Goal: Transaction & Acquisition: Subscribe to service/newsletter

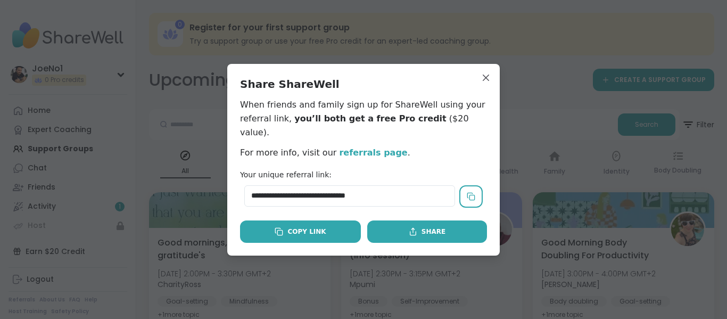
click at [258, 231] on button "Copy Link" at bounding box center [300, 231] width 121 height 22
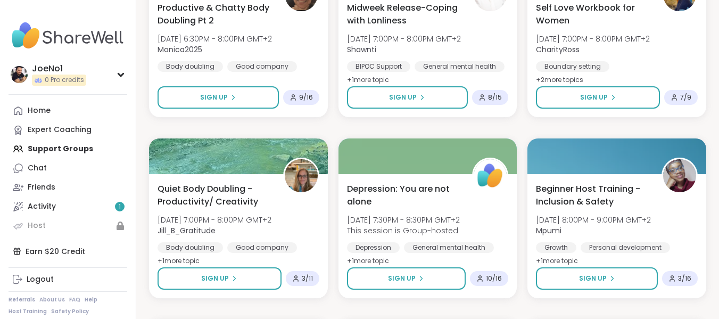
scroll to position [1153, 0]
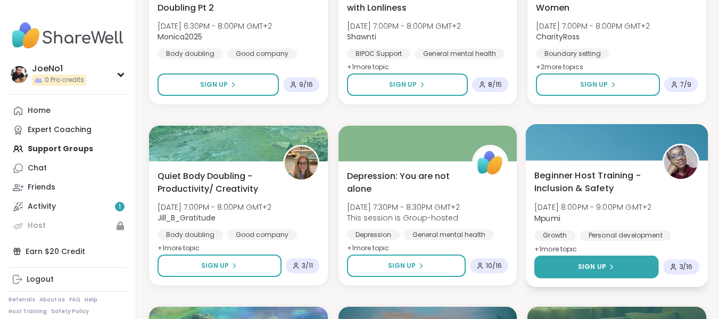
click at [569, 269] on button "Sign Up" at bounding box center [597, 267] width 124 height 23
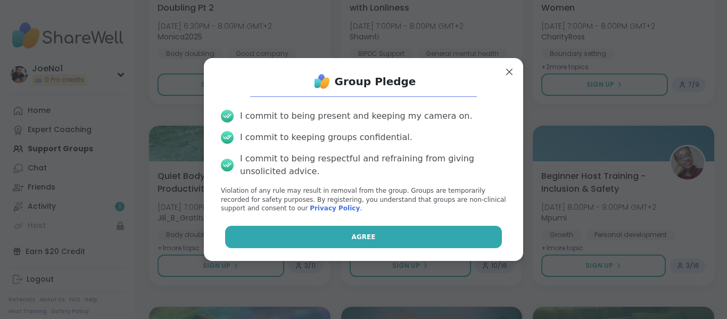
click at [363, 235] on span "Agree" at bounding box center [364, 237] width 24 height 10
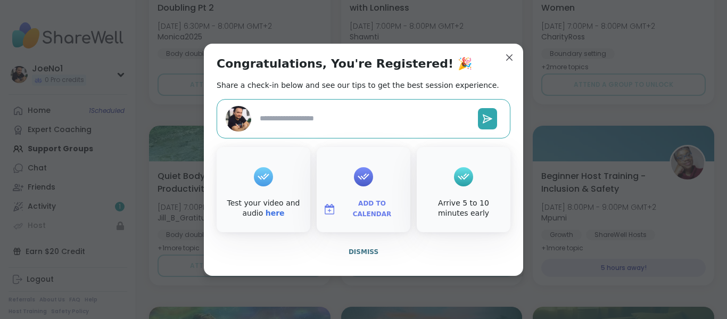
click at [364, 207] on span "Add to Calendar" at bounding box center [372, 209] width 64 height 21
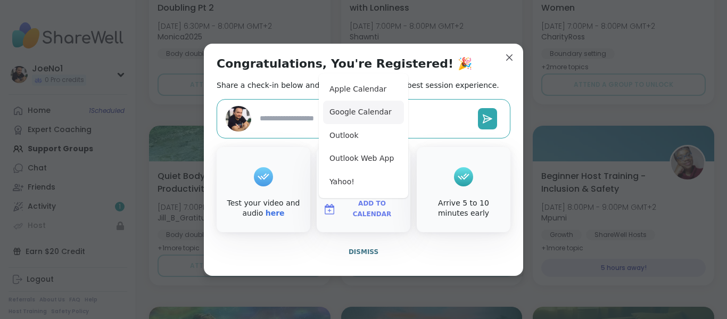
click at [373, 114] on button "Google Calendar" at bounding box center [363, 112] width 81 height 23
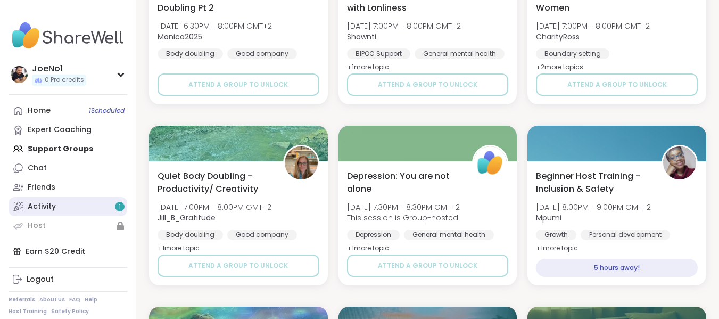
click at [86, 204] on link "Activity 1" at bounding box center [68, 206] width 119 height 19
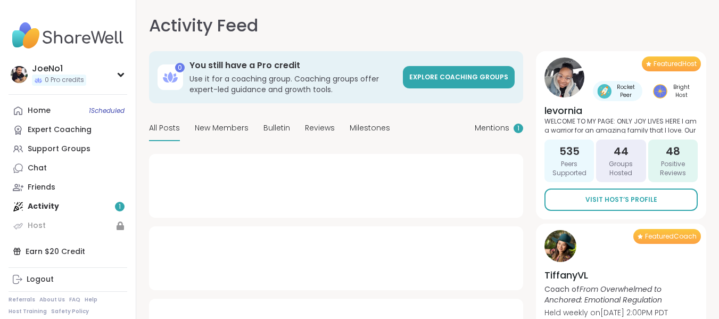
type textarea "*"
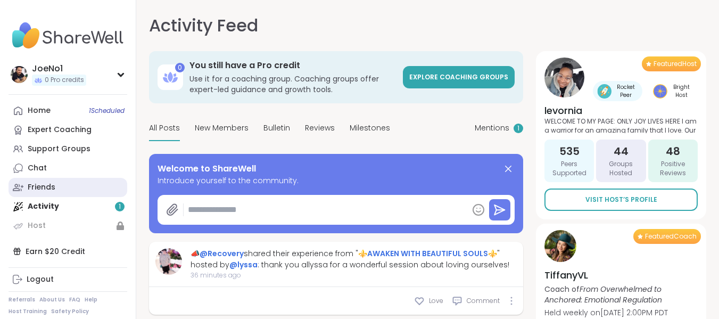
click at [53, 186] on div "Friends" at bounding box center [42, 187] width 28 height 11
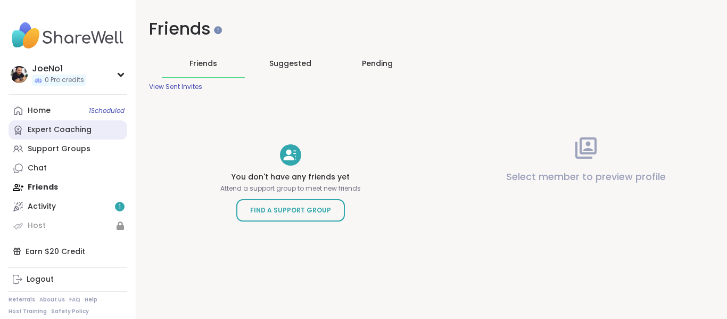
click at [75, 133] on div "Expert Coaching" at bounding box center [60, 130] width 64 height 11
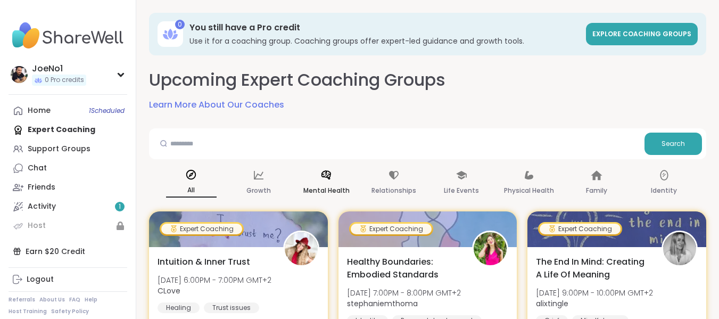
click at [333, 188] on p "Mental Health" at bounding box center [326, 190] width 46 height 13
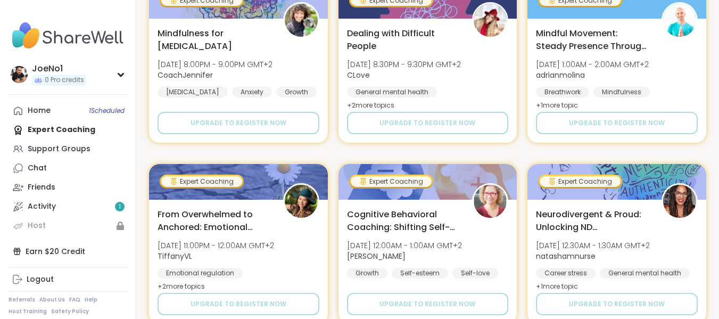
scroll to position [1270, 0]
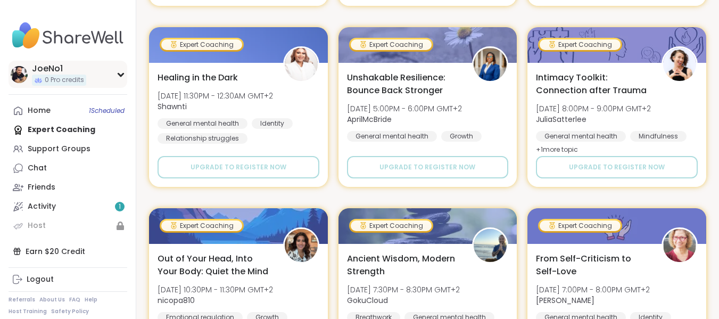
click at [69, 78] on span "0 Pro credits" at bounding box center [64, 80] width 39 height 9
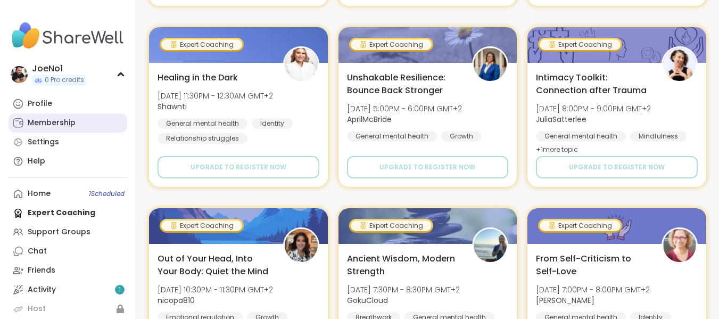
click at [57, 118] on div "Membership" at bounding box center [52, 123] width 48 height 11
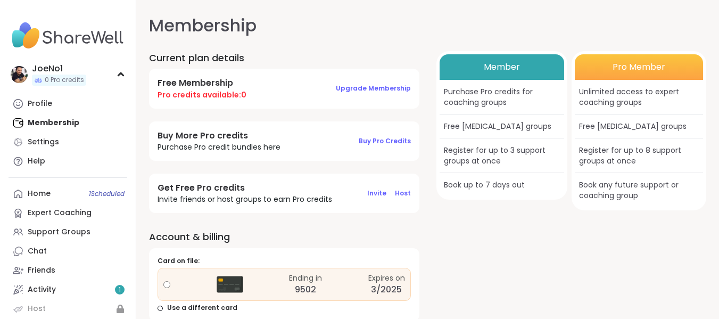
scroll to position [13, 0]
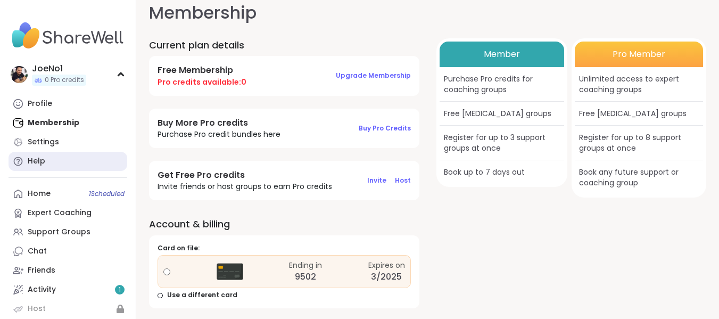
click at [50, 171] on link "Help" at bounding box center [68, 161] width 119 height 19
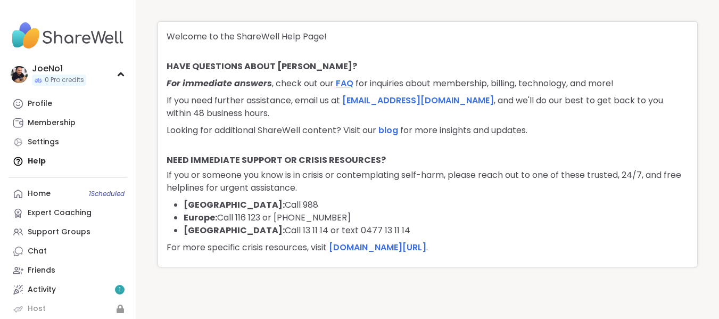
click at [338, 85] on link "FAQ" at bounding box center [345, 83] width 18 height 12
click at [96, 126] on link "Membership" at bounding box center [68, 122] width 119 height 19
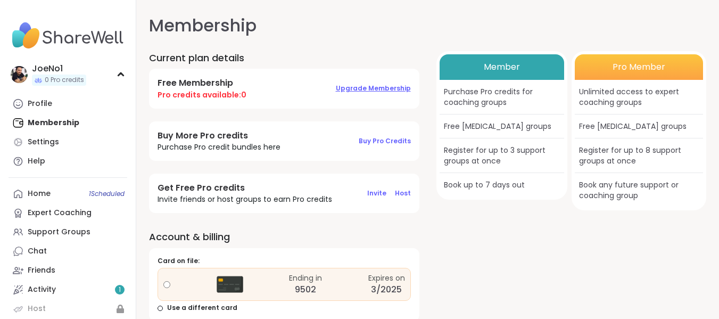
click at [357, 90] on span "Upgrade Membership" at bounding box center [373, 88] width 75 height 9
